Goal: Task Accomplishment & Management: Use online tool/utility

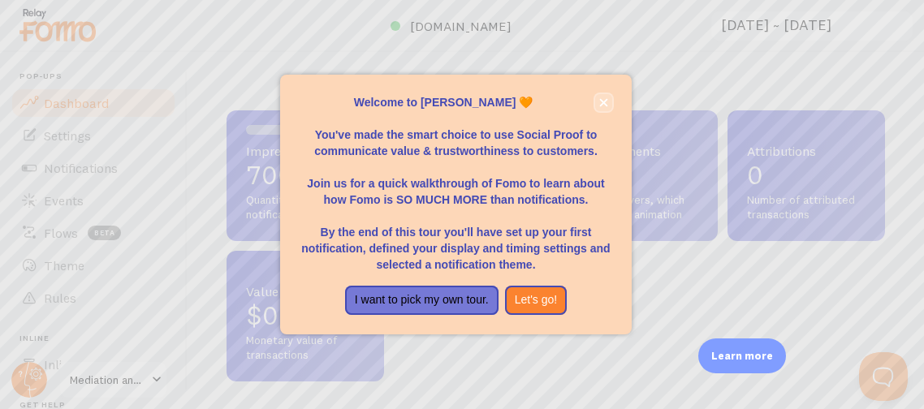
click at [599, 108] on button "close," at bounding box center [603, 102] width 17 height 17
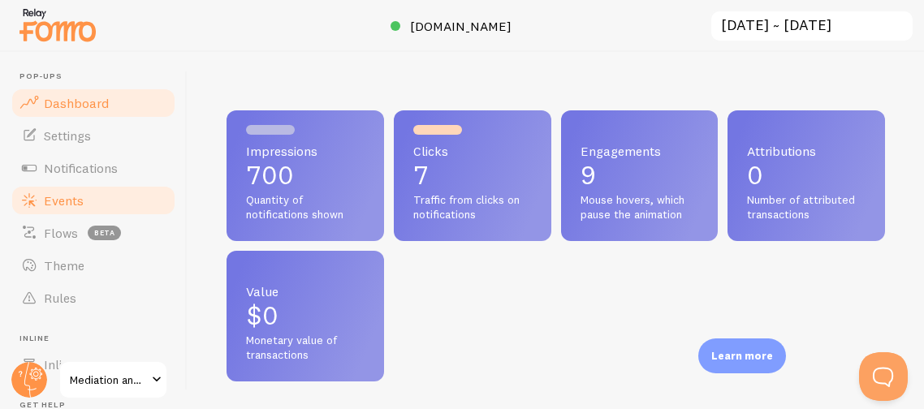
click at [62, 205] on span "Events" at bounding box center [64, 201] width 40 height 16
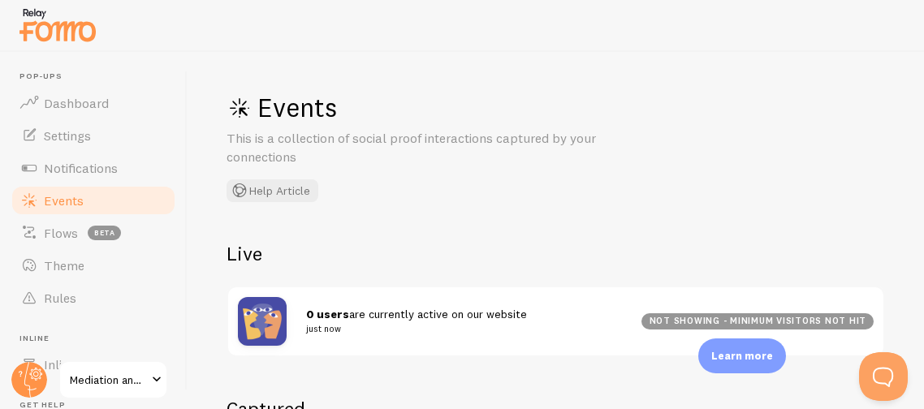
click at [408, 206] on div "Events This is a collection of social proof interactions captured by your conne…" at bounding box center [556, 230] width 737 height 357
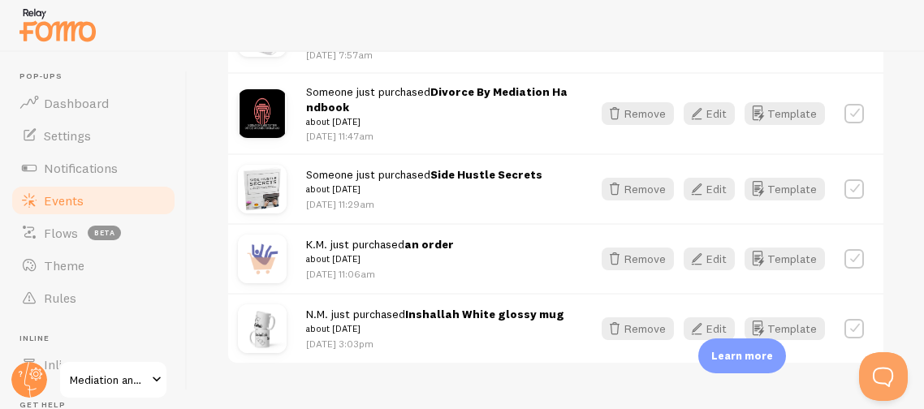
scroll to position [525, 0]
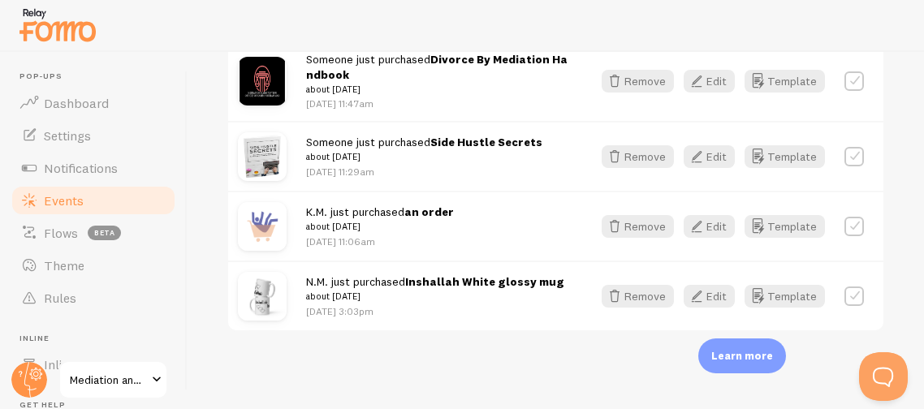
click at [913, 154] on div "Events This is a collection of social proof interactions captured by your conne…" at bounding box center [556, 230] width 737 height 357
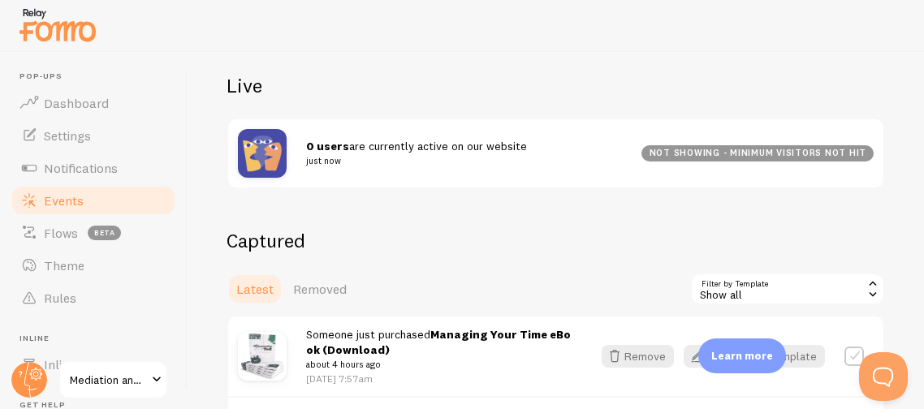
scroll to position [167, 0]
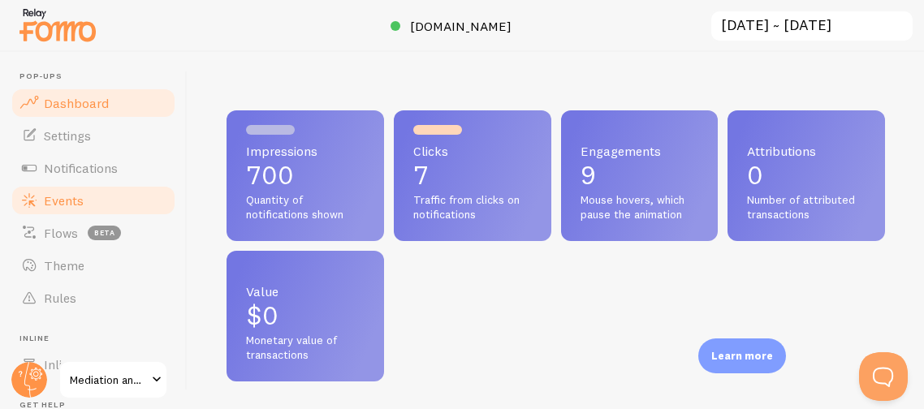
click at [62, 198] on span "Events" at bounding box center [64, 201] width 40 height 16
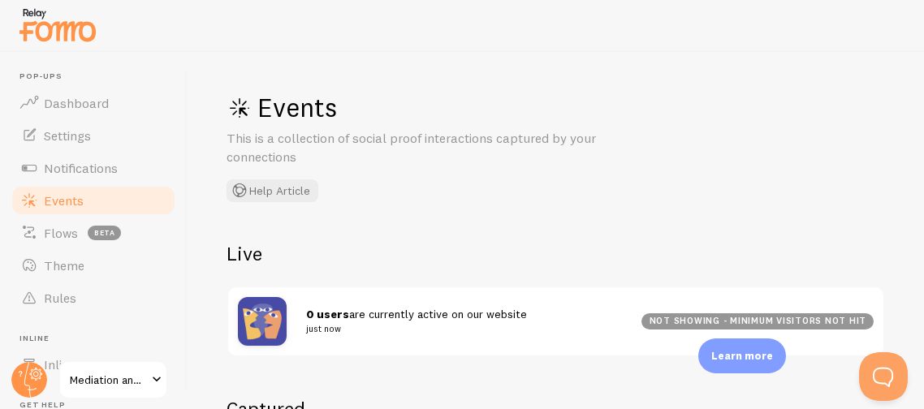
click at [501, 189] on div "Events This is a collection of social proof interactions captured by your conne…" at bounding box center [470, 146] width 487 height 111
